Goal: Information Seeking & Learning: Learn about a topic

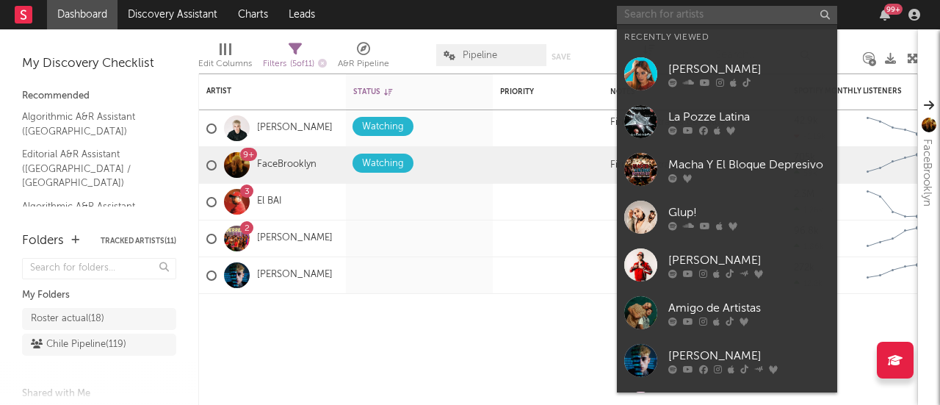
click at [735, 15] on input "text" at bounding box center [727, 15] width 220 height 18
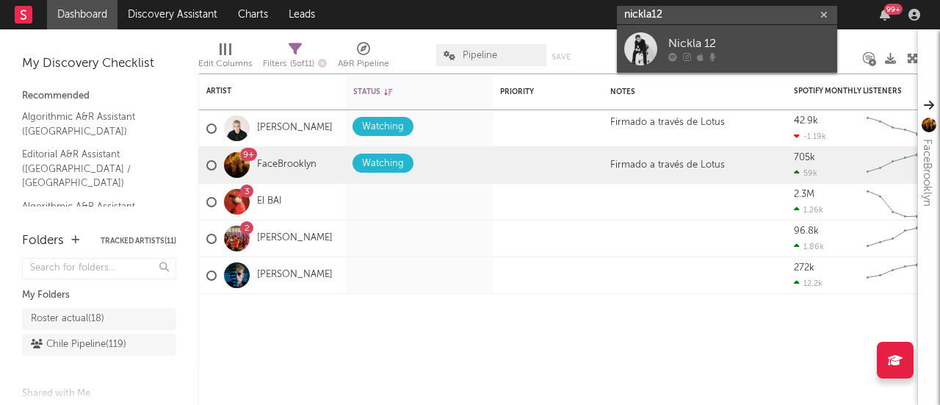
type input "nickla12"
click at [685, 46] on div "Nickla 12" at bounding box center [750, 44] width 162 height 18
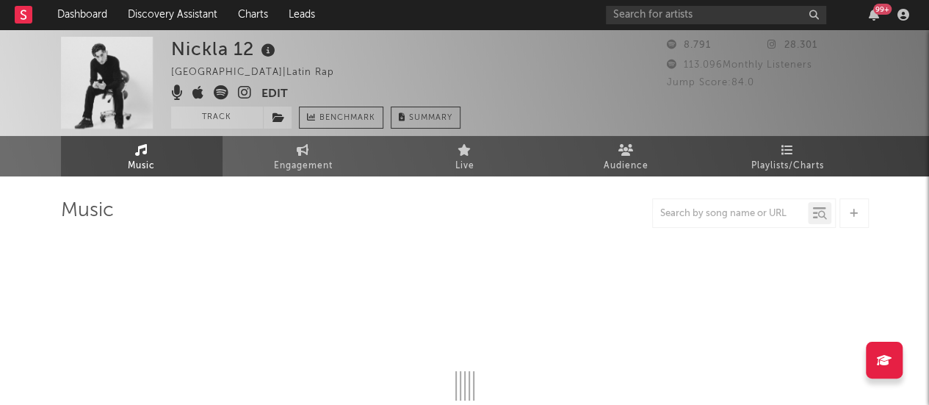
select select "6m"
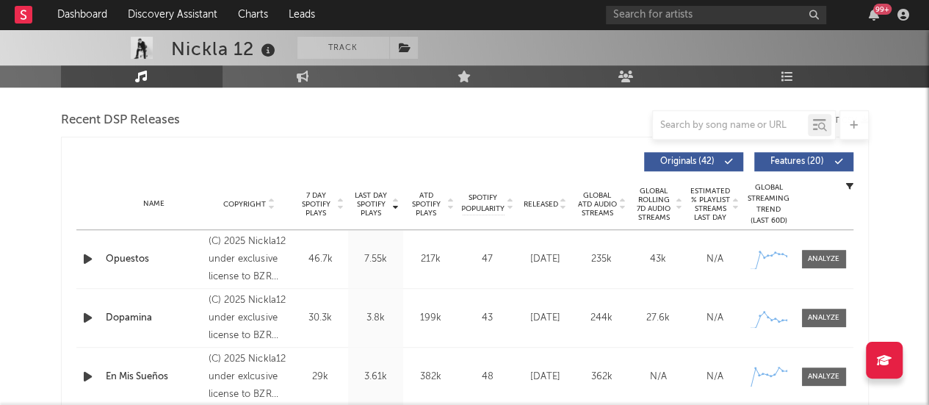
scroll to position [506, 0]
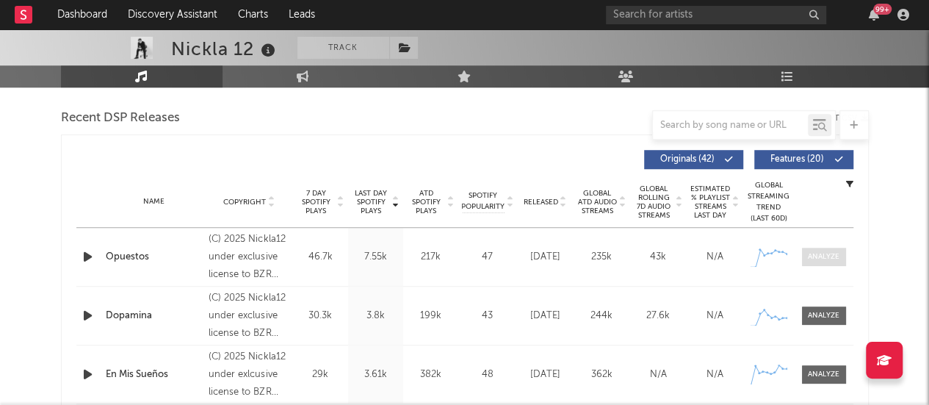
click at [829, 256] on div at bounding box center [824, 256] width 32 height 11
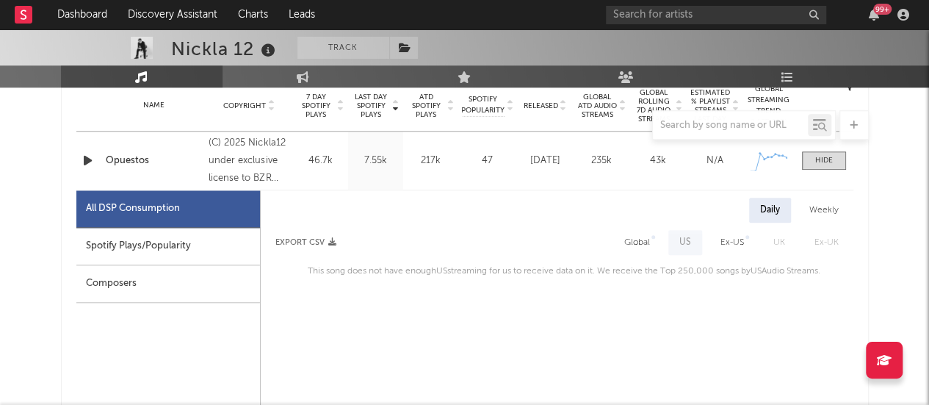
scroll to position [588, 0]
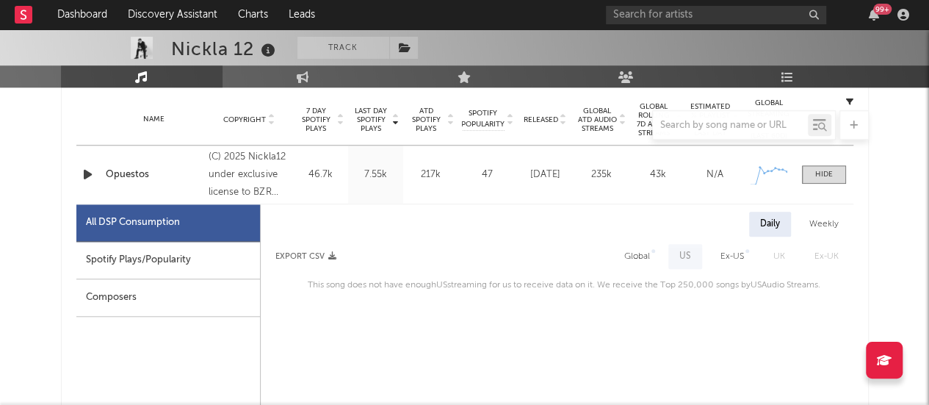
click at [128, 263] on div "Spotify Plays/Popularity" at bounding box center [168, 260] width 184 height 37
select select "1w"
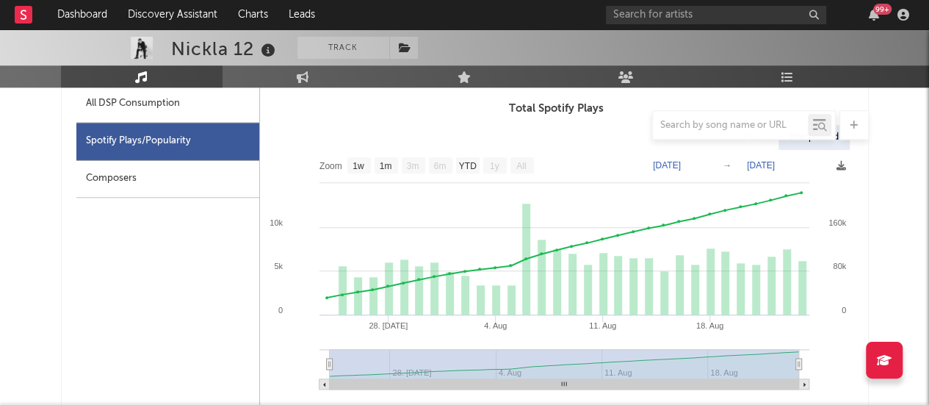
scroll to position [716, 0]
